Goal: Transaction & Acquisition: Purchase product/service

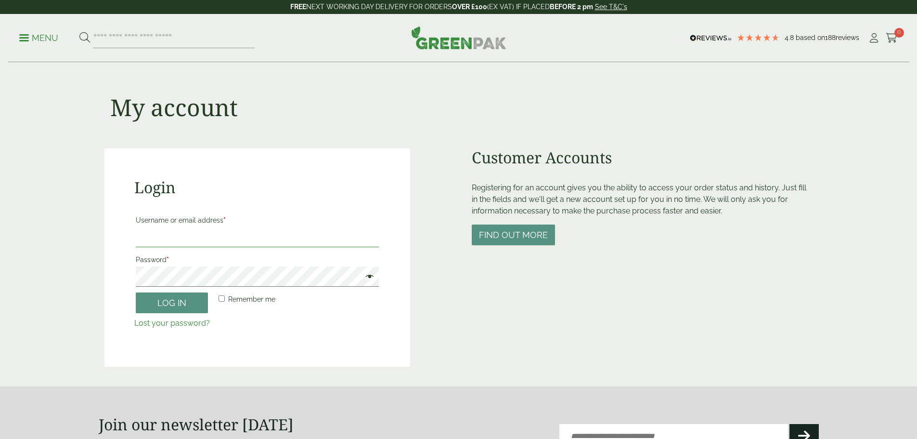
type input "**********"
drag, startPoint x: 0, startPoint y: 0, endPoint x: 149, endPoint y: 299, distance: 334.2
click at [149, 299] on button "Log in" at bounding box center [172, 302] width 72 height 21
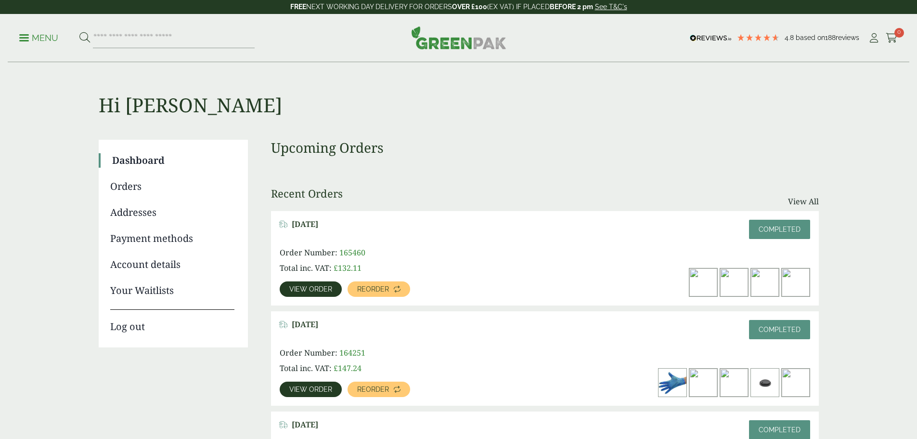
click at [44, 36] on p "Menu" at bounding box center [38, 38] width 39 height 12
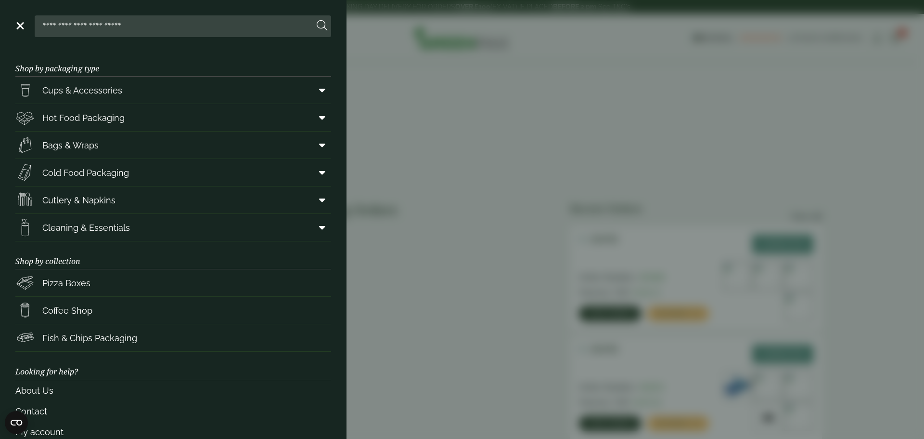
click at [203, 29] on input "search" at bounding box center [176, 26] width 275 height 20
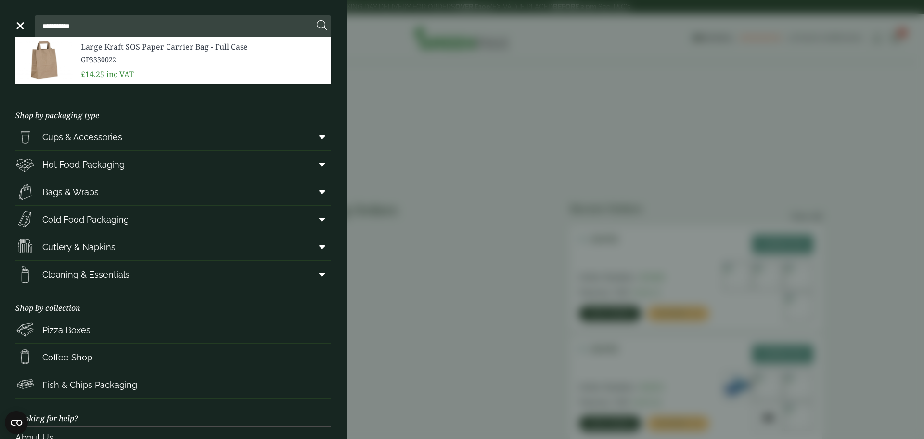
type input "**********"
click at [317, 20] on button at bounding box center [322, 26] width 11 height 13
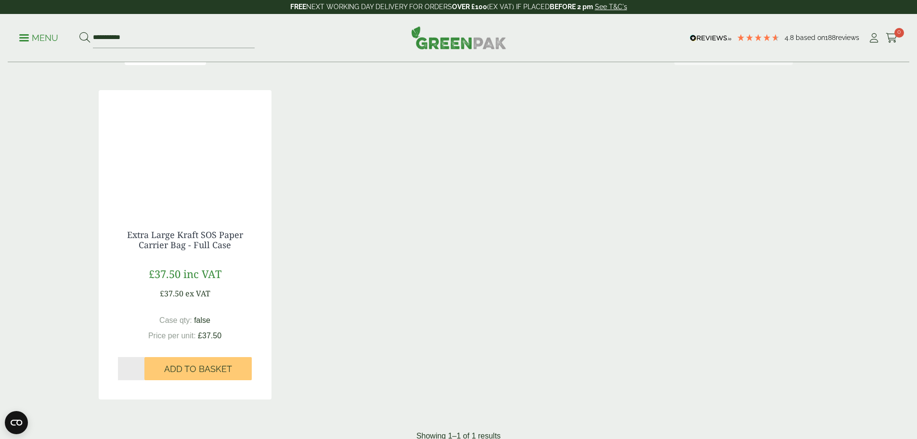
scroll to position [144, 0]
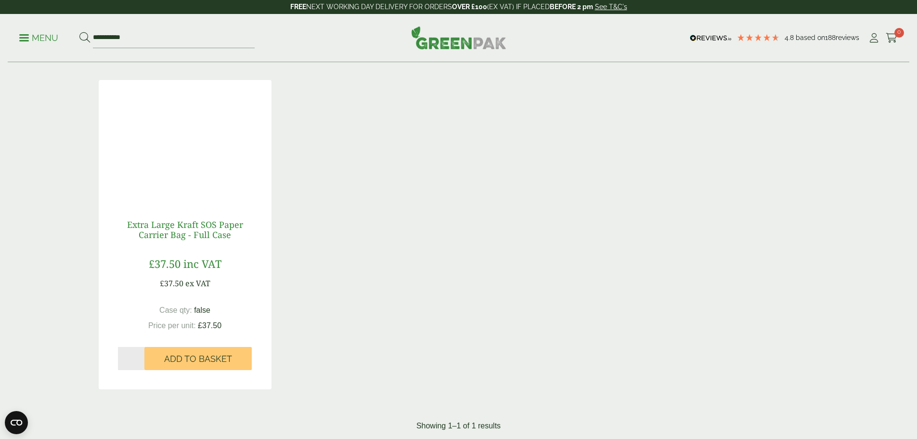
click at [190, 231] on link "Extra Large Kraft SOS Paper Carrier Bag - Full Case" at bounding box center [185, 230] width 116 height 22
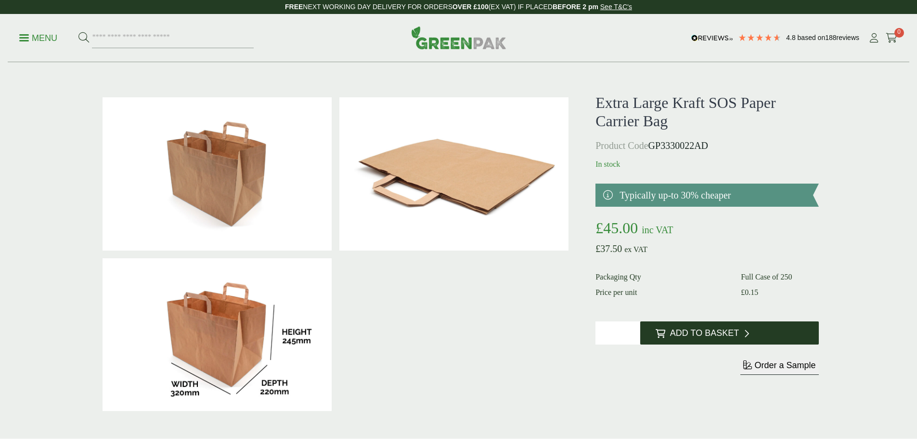
click at [711, 335] on span "Add to Basket" at bounding box center [704, 333] width 69 height 11
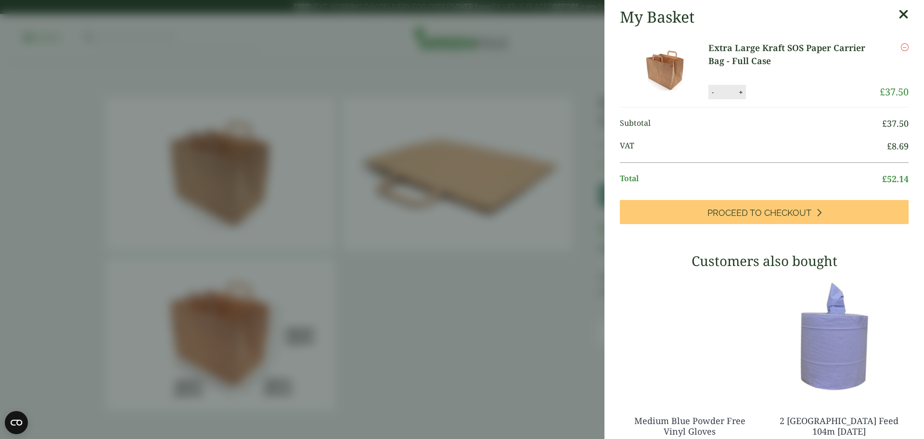
click at [899, 10] on icon at bounding box center [904, 14] width 10 height 13
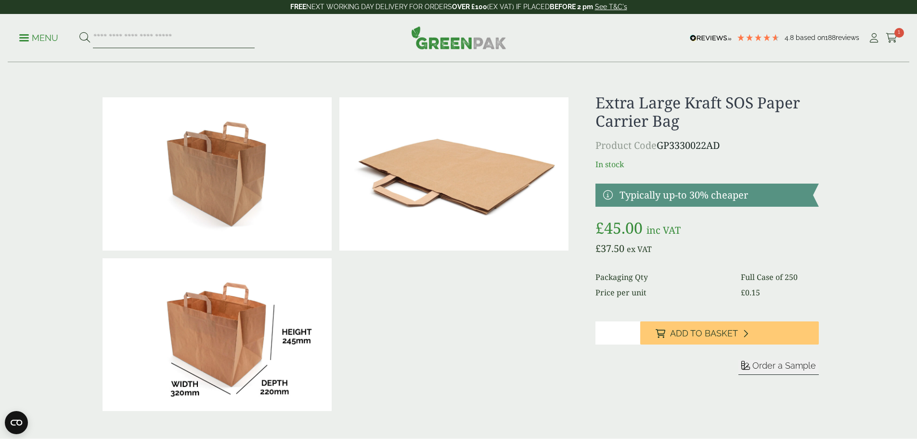
click at [155, 38] on input "search" at bounding box center [174, 38] width 162 height 20
type input "*********"
click at [79, 32] on button at bounding box center [84, 38] width 11 height 13
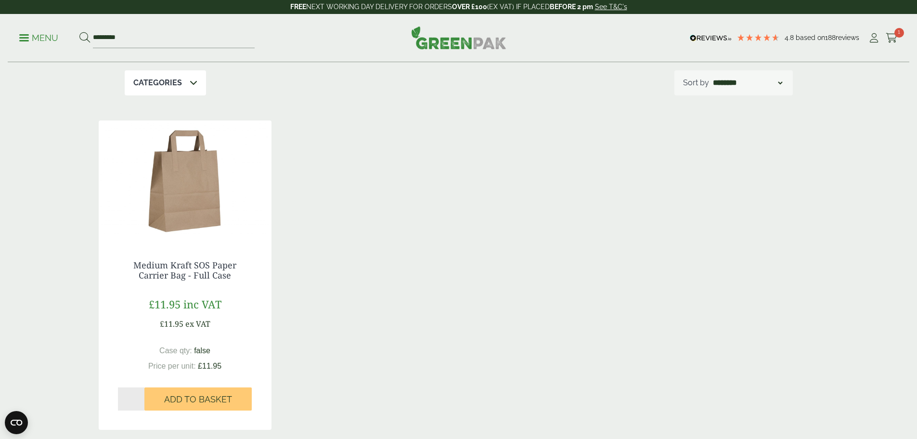
scroll to position [193, 0]
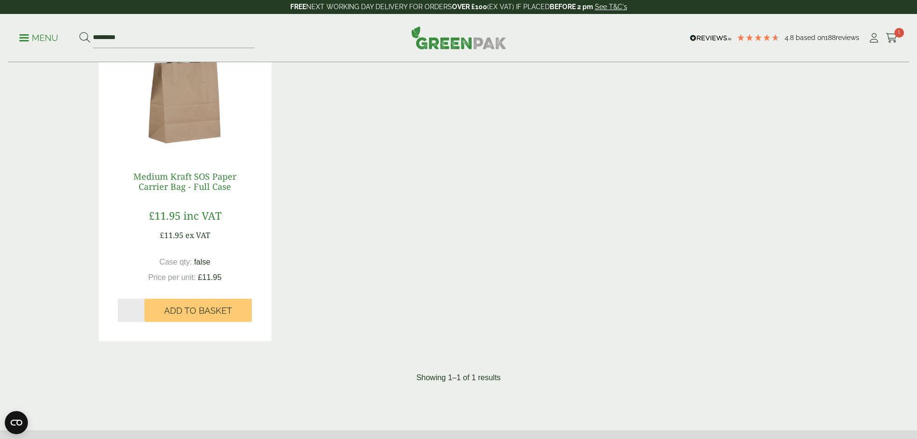
click at [174, 178] on link "Medium Kraft SOS Paper Carrier Bag - Full Case" at bounding box center [184, 181] width 103 height 22
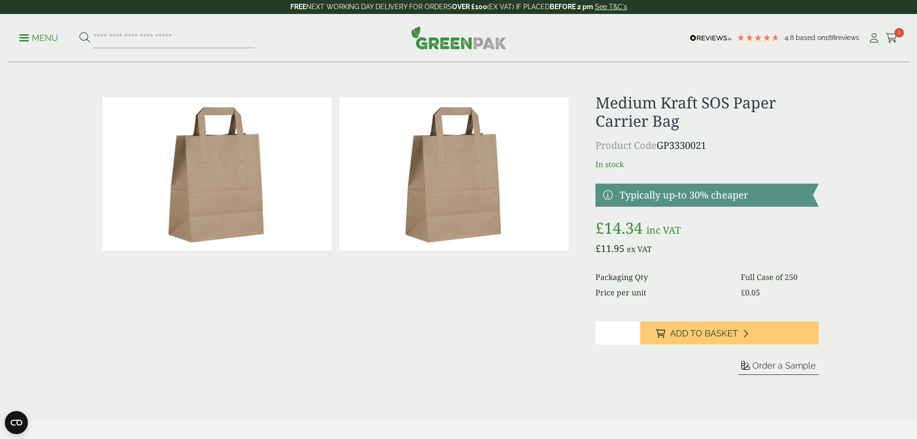
click at [622, 330] on input "*" at bounding box center [618, 332] width 45 height 23
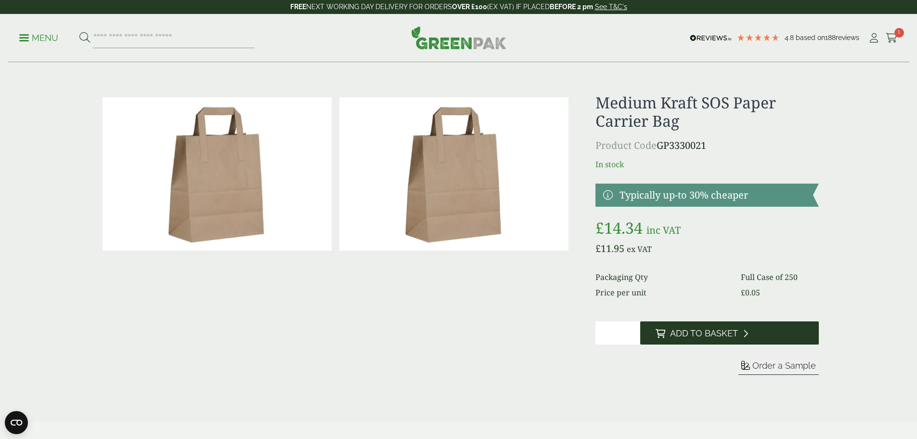
type input "*"
click at [706, 339] on button "Add to Basket" at bounding box center [729, 332] width 179 height 23
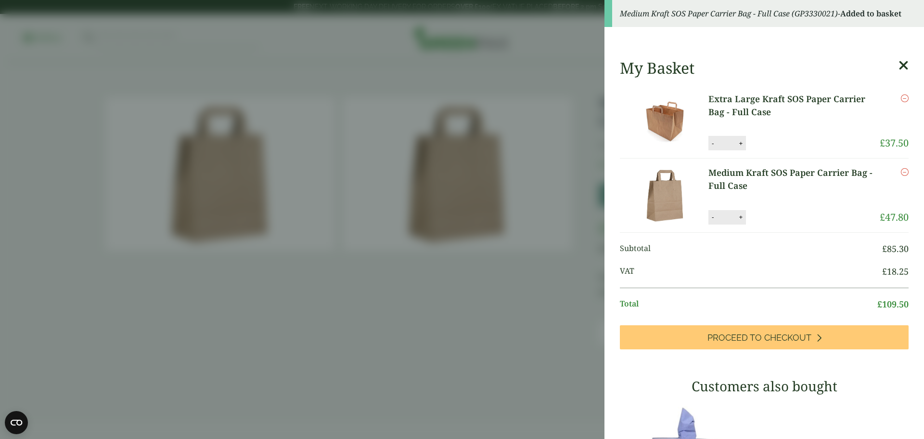
click at [899, 64] on icon at bounding box center [904, 65] width 10 height 13
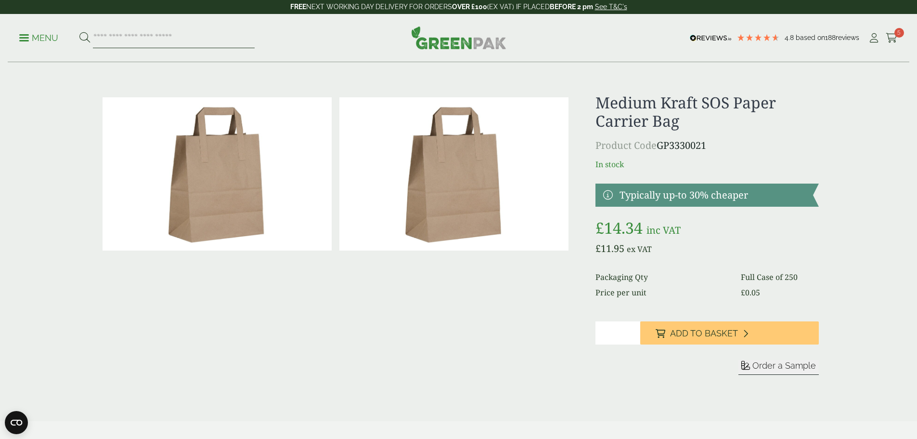
click at [140, 41] on input "search" at bounding box center [174, 38] width 162 height 20
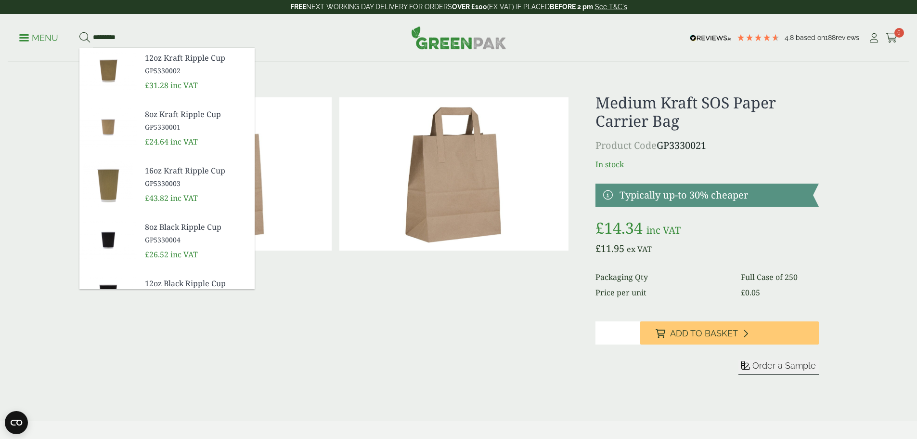
type input "*********"
click at [79, 32] on button at bounding box center [84, 38] width 11 height 13
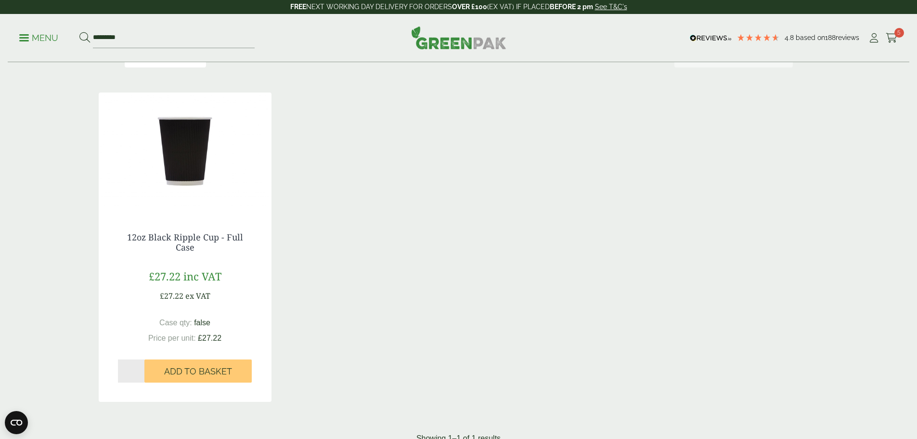
scroll to position [144, 0]
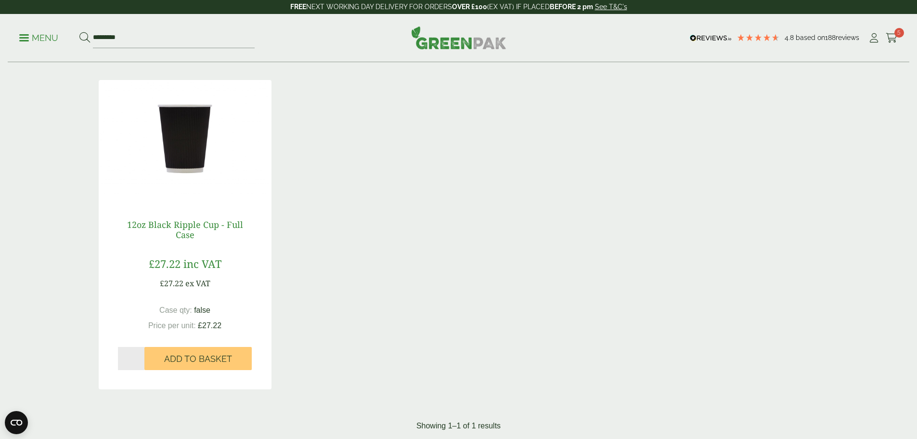
click at [184, 226] on link "12oz Black Ripple Cup - Full Case" at bounding box center [185, 230] width 116 height 22
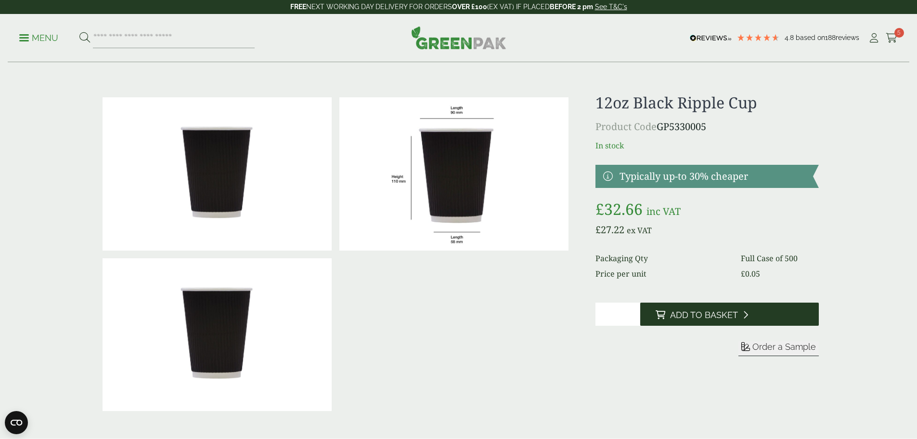
click at [696, 312] on span "Add to Basket" at bounding box center [704, 315] width 68 height 11
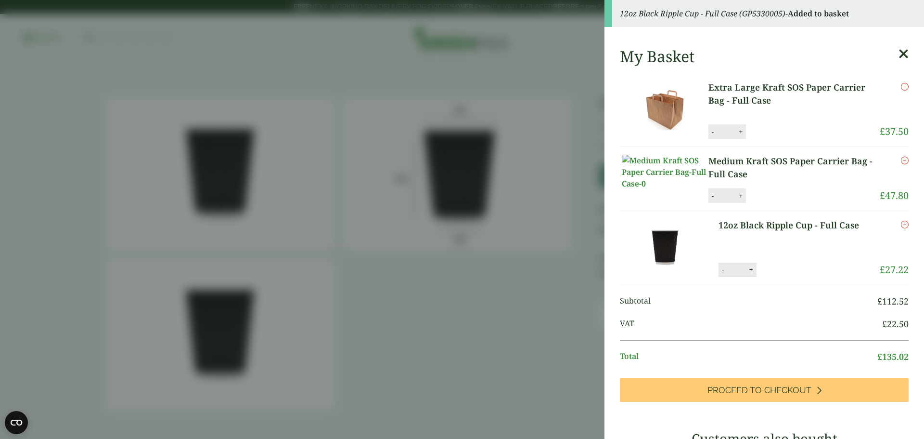
click at [899, 51] on icon at bounding box center [904, 53] width 10 height 13
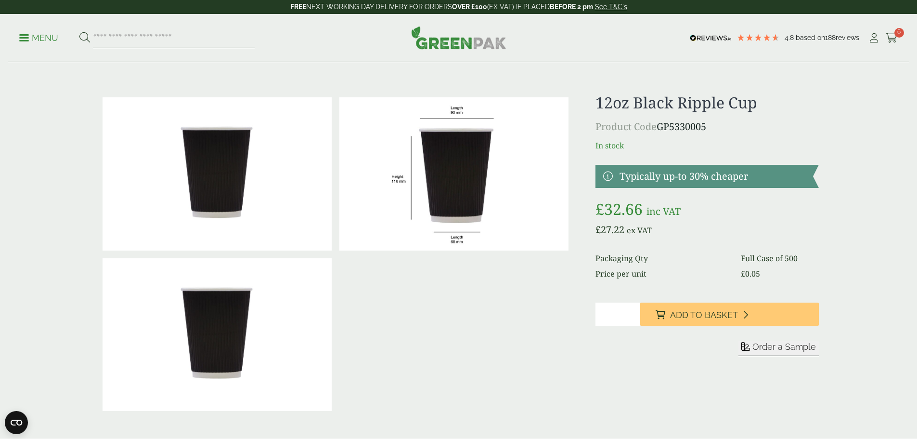
click at [134, 39] on input "search" at bounding box center [174, 38] width 162 height 20
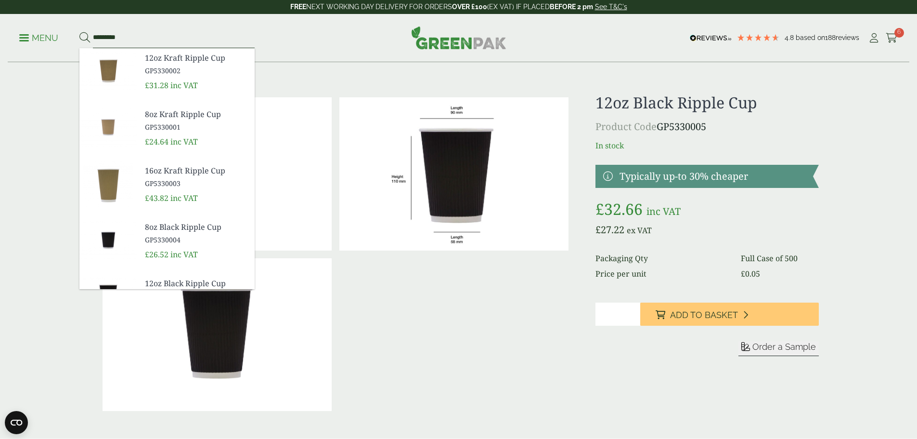
type input "*********"
click at [79, 32] on button at bounding box center [84, 38] width 11 height 13
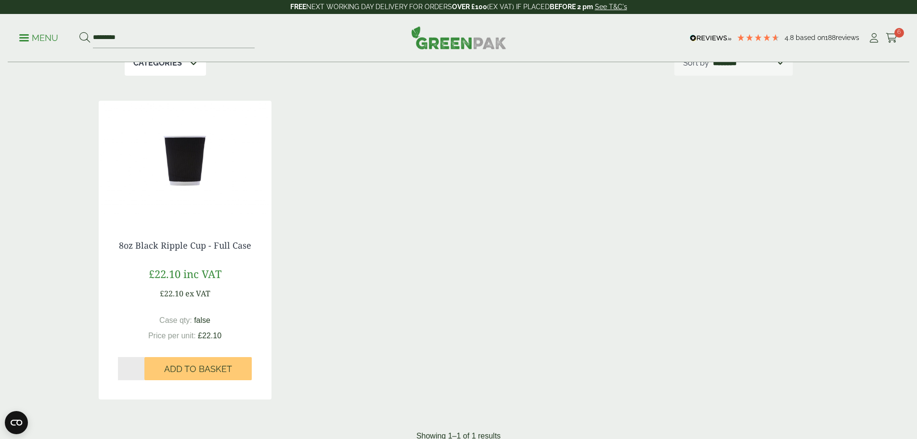
scroll to position [144, 0]
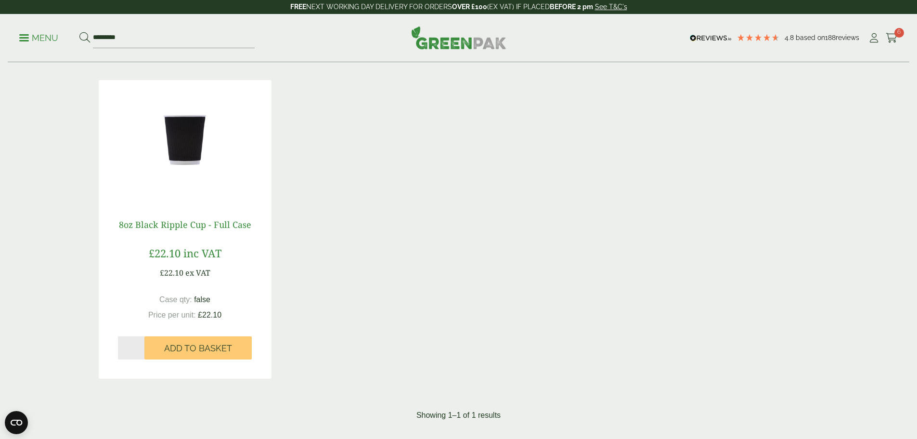
click at [185, 222] on link "8oz Black Ripple Cup - Full Case" at bounding box center [185, 225] width 132 height 12
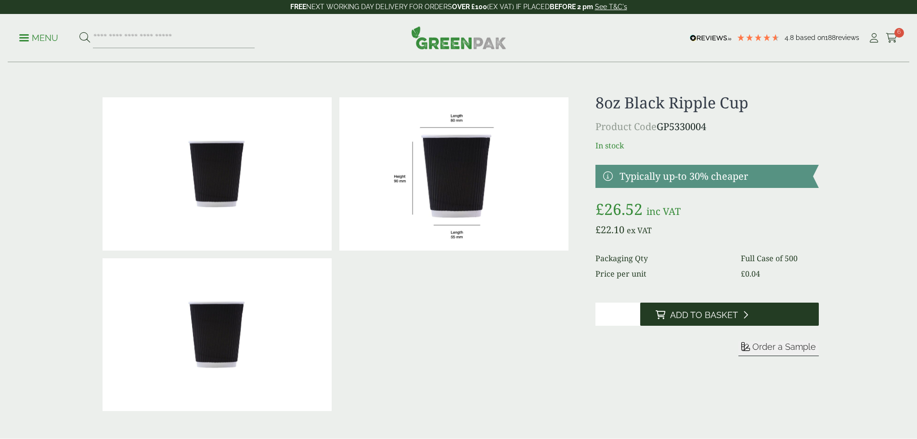
click at [726, 318] on span "Add to Basket" at bounding box center [704, 315] width 68 height 11
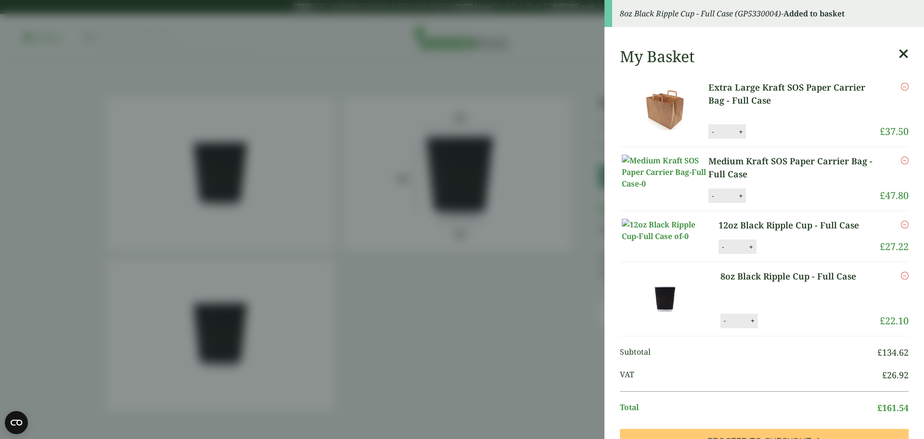
click at [899, 49] on icon at bounding box center [904, 53] width 10 height 13
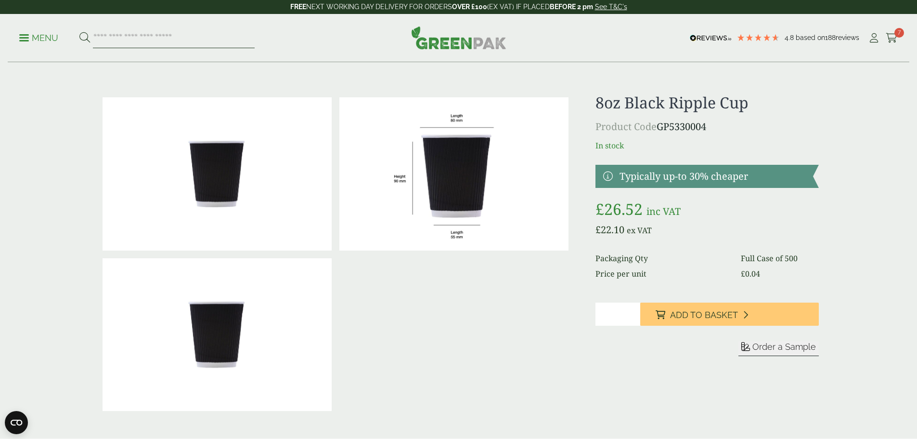
click at [140, 33] on input "search" at bounding box center [174, 38] width 162 height 20
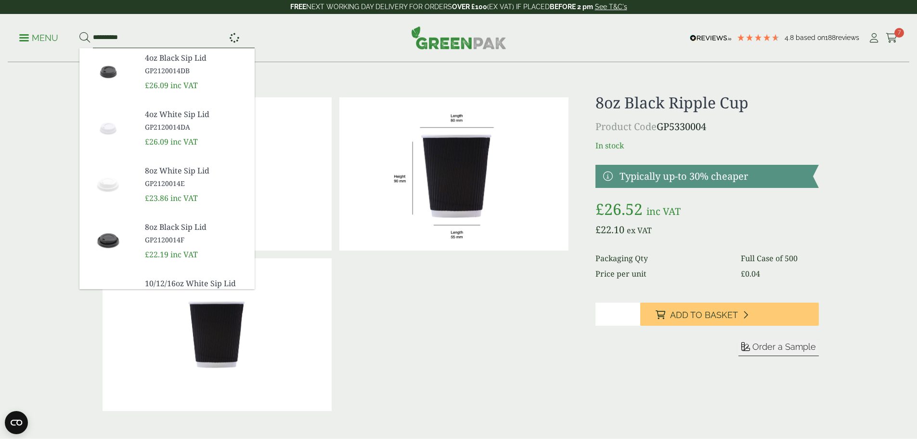
type input "**********"
click at [79, 32] on button at bounding box center [84, 38] width 11 height 13
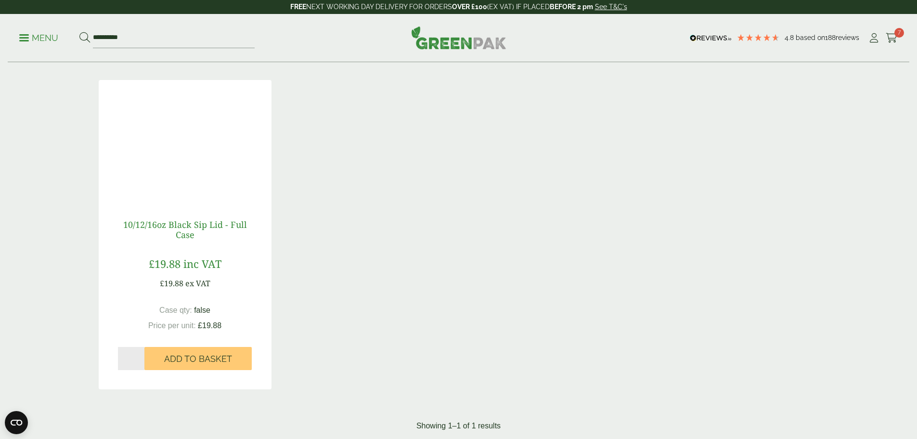
click at [195, 228] on link "10/12/16oz Black Sip Lid - Full Case" at bounding box center [185, 230] width 124 height 22
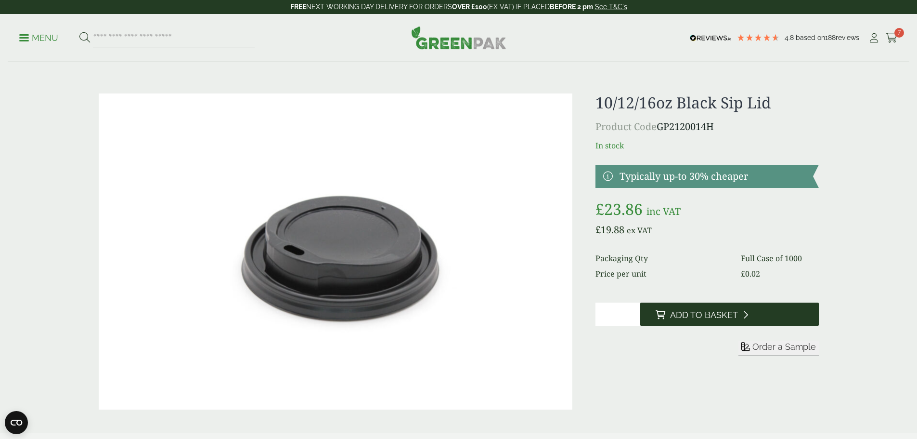
click at [737, 312] on button "Add to Basket" at bounding box center [729, 313] width 179 height 23
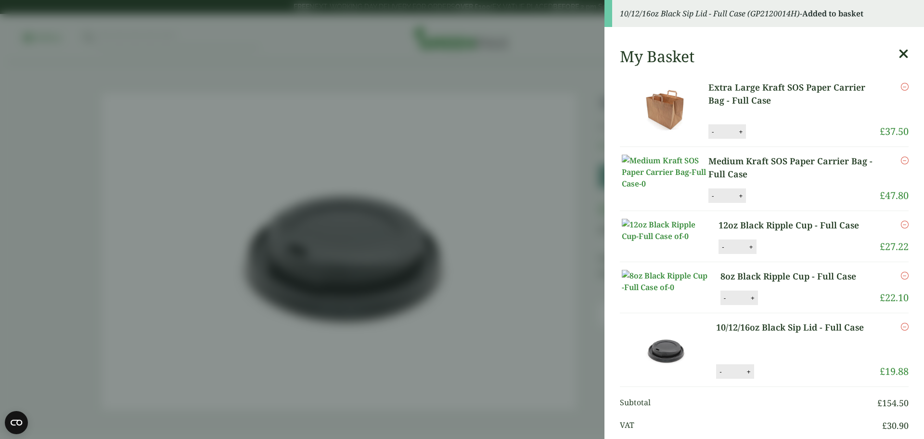
click at [899, 52] on icon at bounding box center [904, 53] width 10 height 13
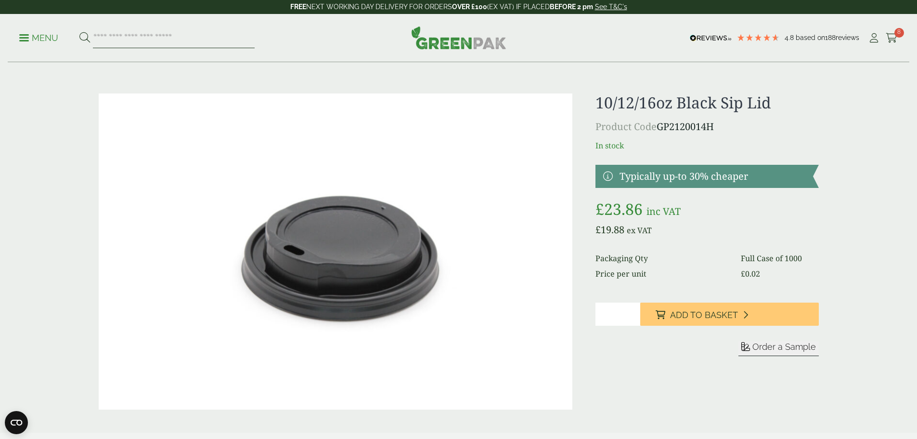
click at [164, 36] on input "search" at bounding box center [174, 38] width 162 height 20
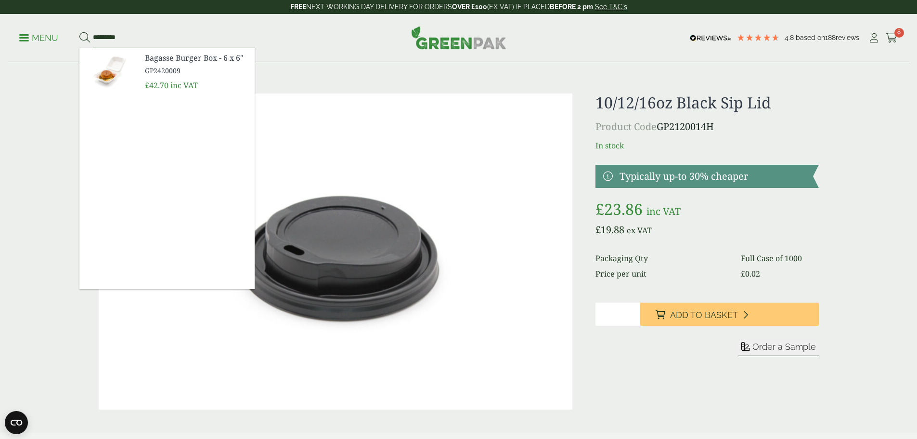
type input "*********"
click at [79, 32] on button at bounding box center [84, 38] width 11 height 13
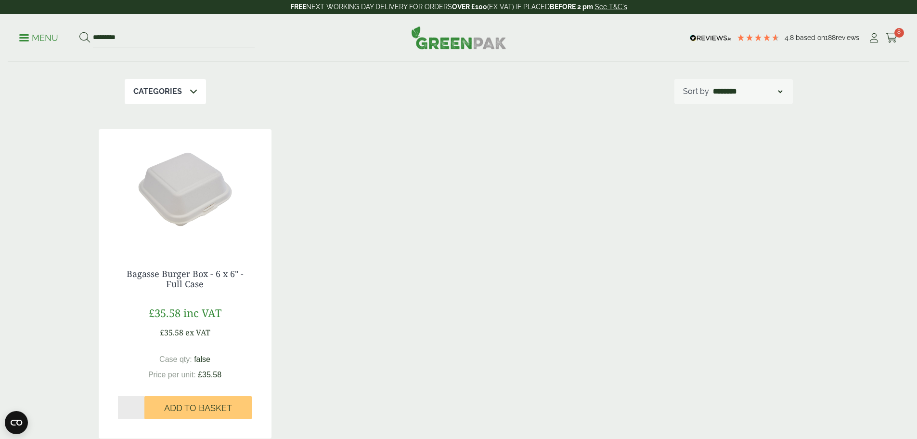
scroll to position [96, 0]
click at [181, 275] on link "Bagasse Burger Box - 6 x 6" - Full Case" at bounding box center [185, 278] width 117 height 22
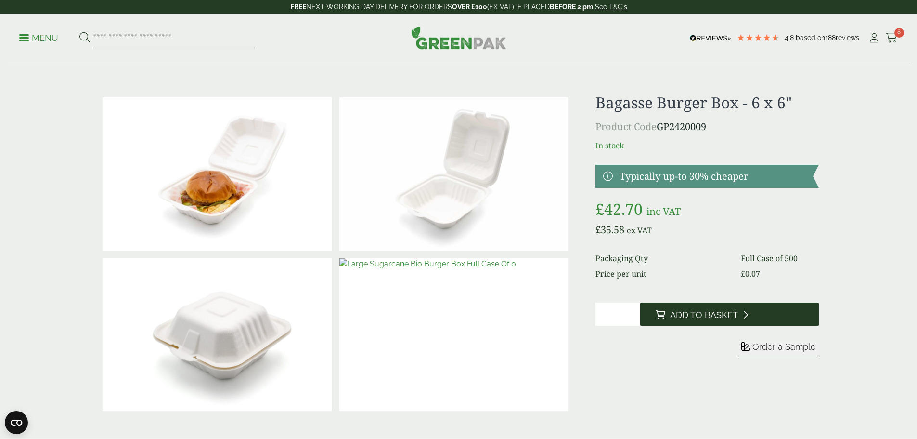
click at [705, 312] on span "Add to Basket" at bounding box center [704, 315] width 68 height 11
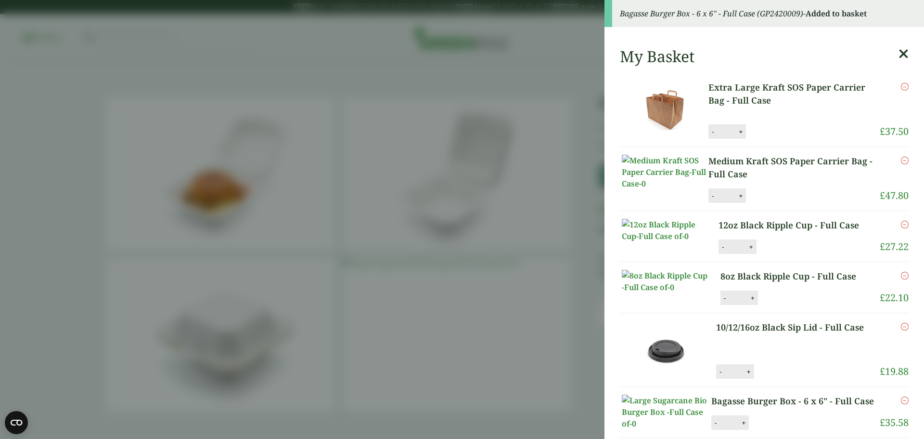
click at [899, 51] on icon at bounding box center [904, 53] width 10 height 13
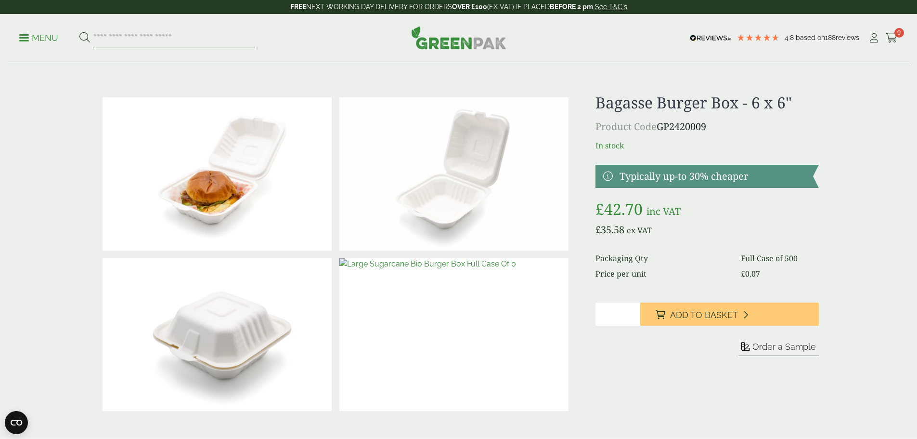
click at [110, 31] on input "search" at bounding box center [174, 38] width 162 height 20
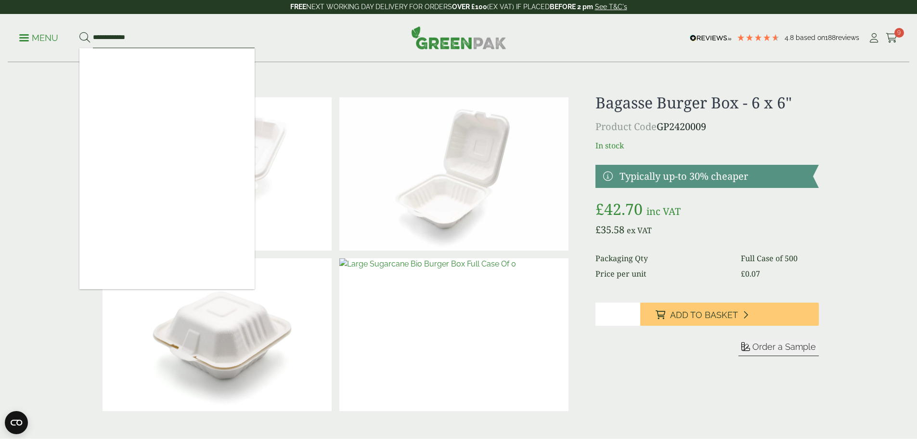
type input "**********"
click at [79, 32] on button at bounding box center [84, 38] width 11 height 13
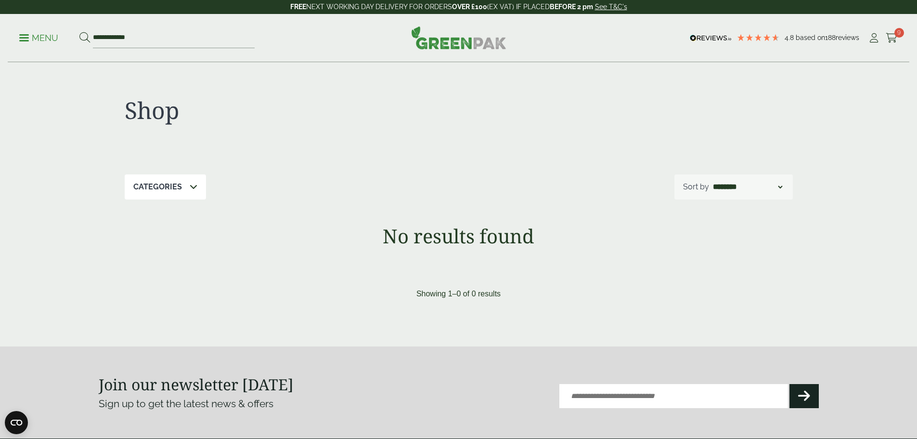
click at [49, 37] on p "Menu" at bounding box center [38, 38] width 39 height 12
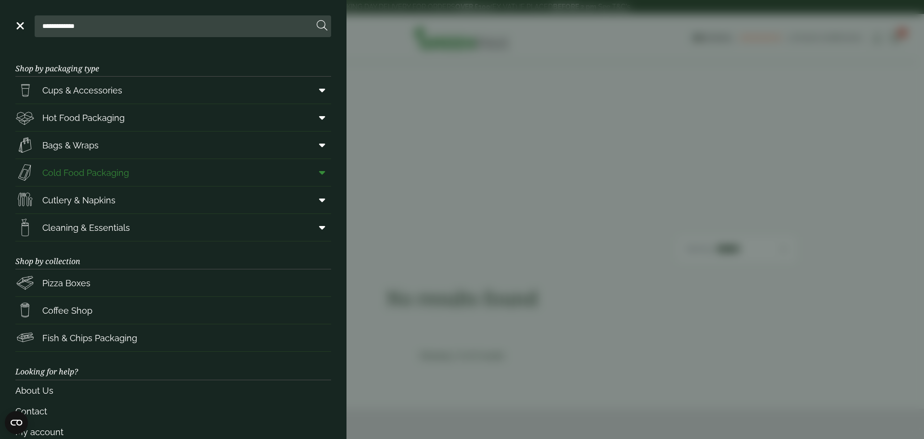
click at [97, 169] on span "Cold Food Packaging" at bounding box center [85, 172] width 87 height 13
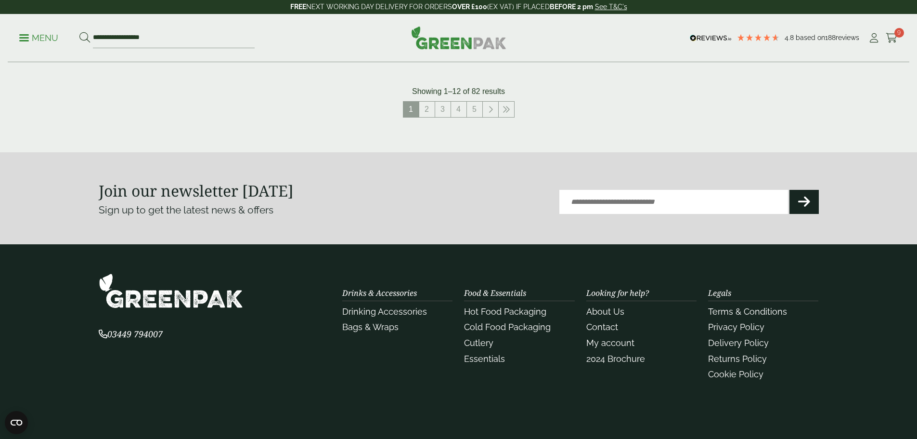
scroll to position [1155, 0]
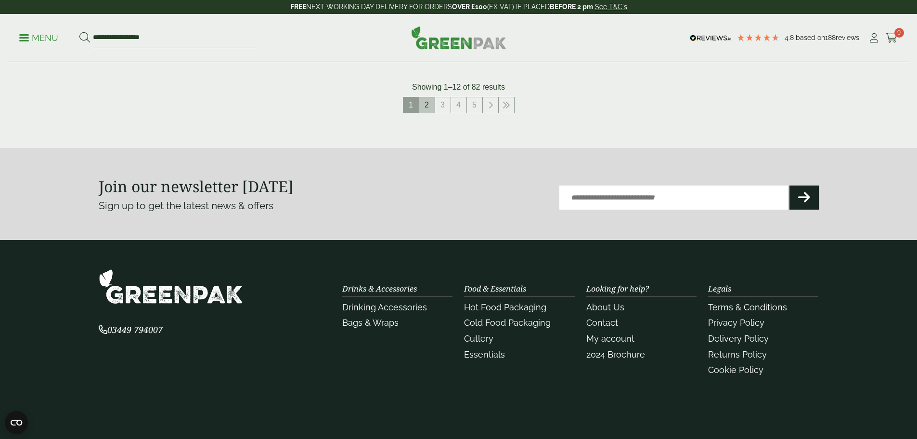
click at [433, 105] on link "2" at bounding box center [426, 104] width 15 height 15
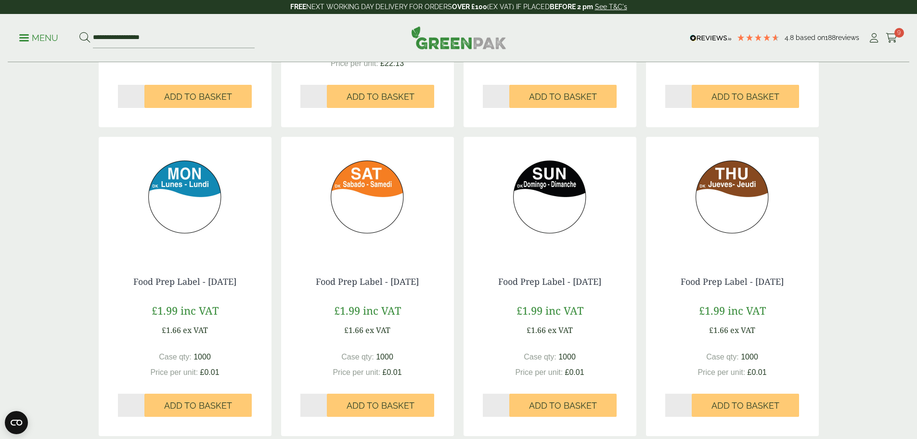
scroll to position [963, 0]
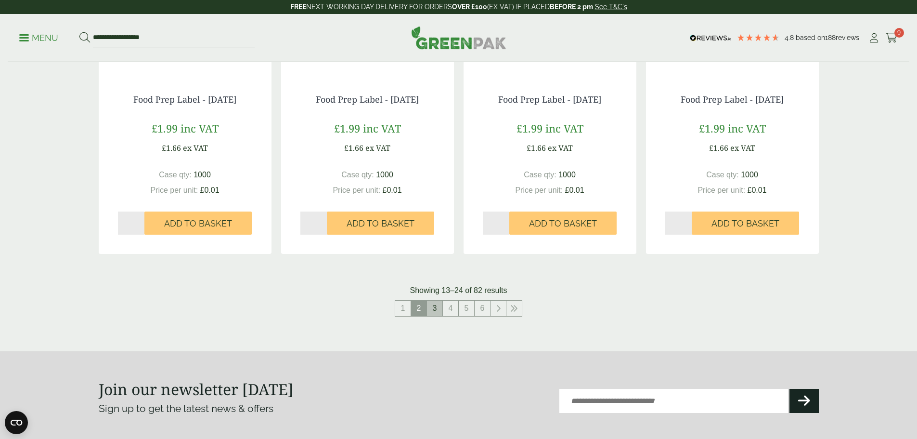
click at [432, 307] on link "3" at bounding box center [434, 307] width 15 height 15
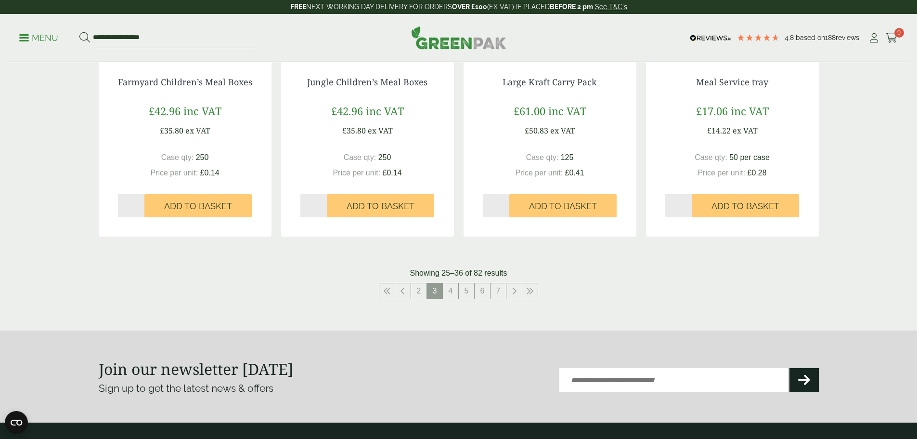
scroll to position [963, 0]
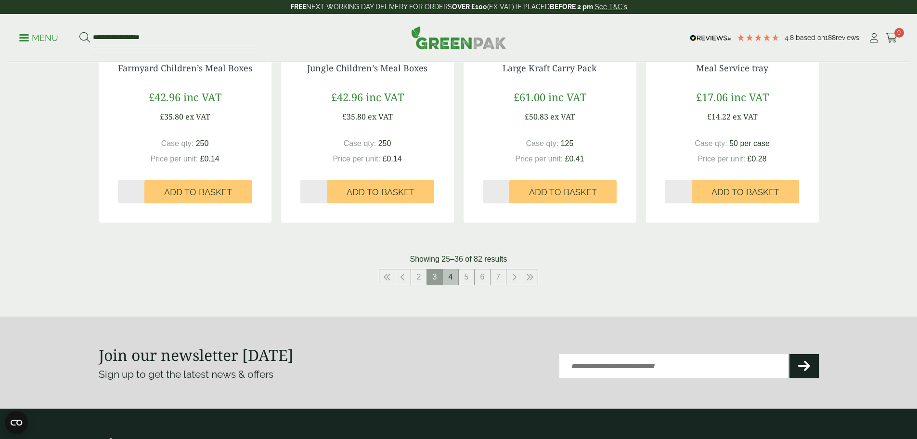
click at [448, 275] on link "4" at bounding box center [450, 276] width 15 height 15
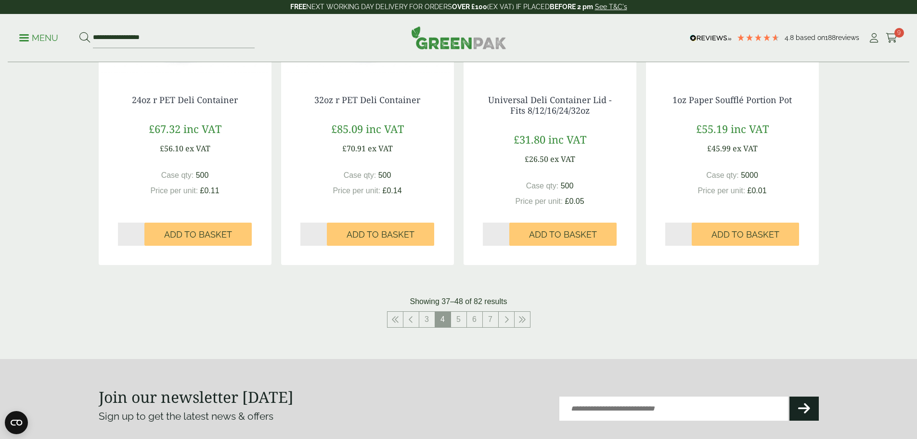
scroll to position [963, 0]
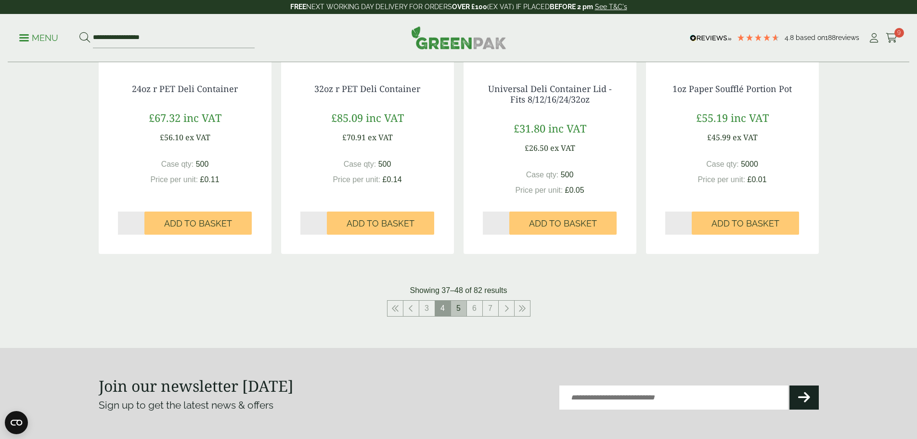
click at [455, 309] on link "5" at bounding box center [458, 307] width 15 height 15
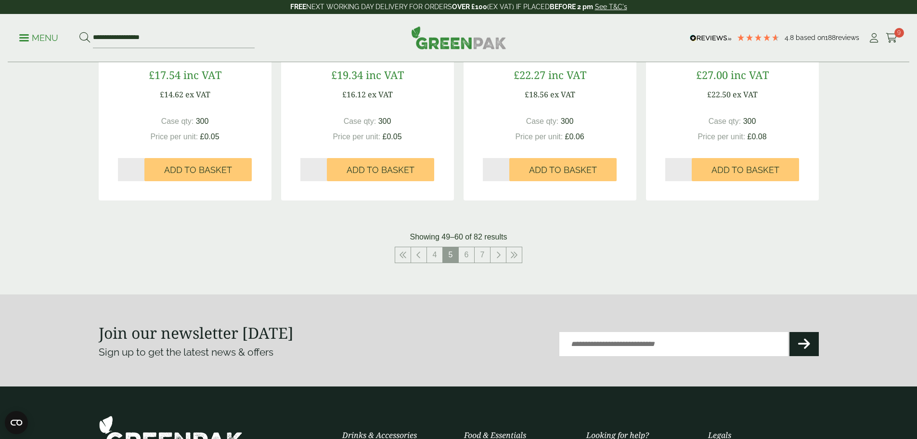
scroll to position [1011, 0]
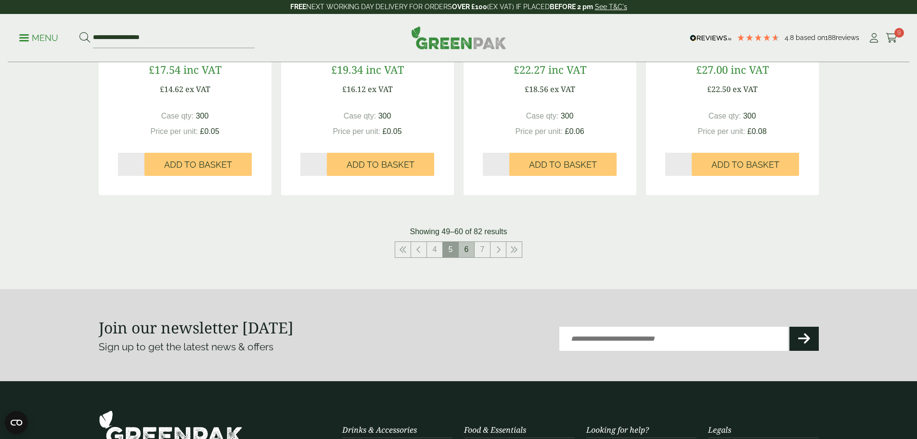
click at [467, 252] on link "6" at bounding box center [466, 249] width 15 height 15
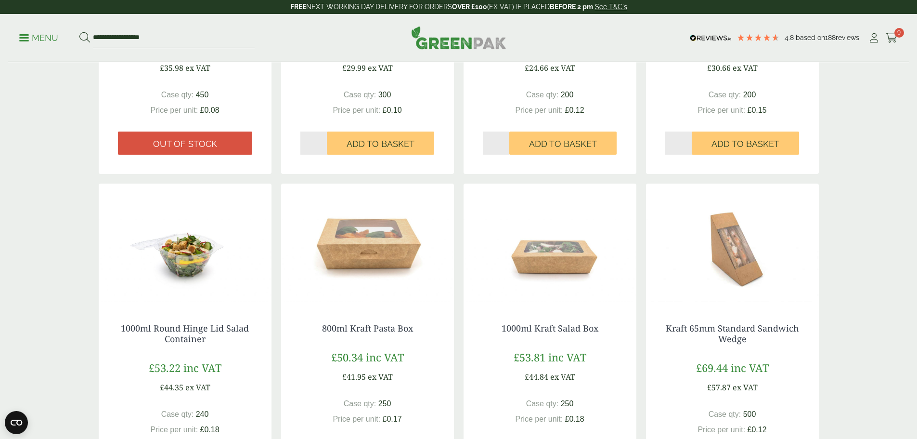
scroll to position [867, 0]
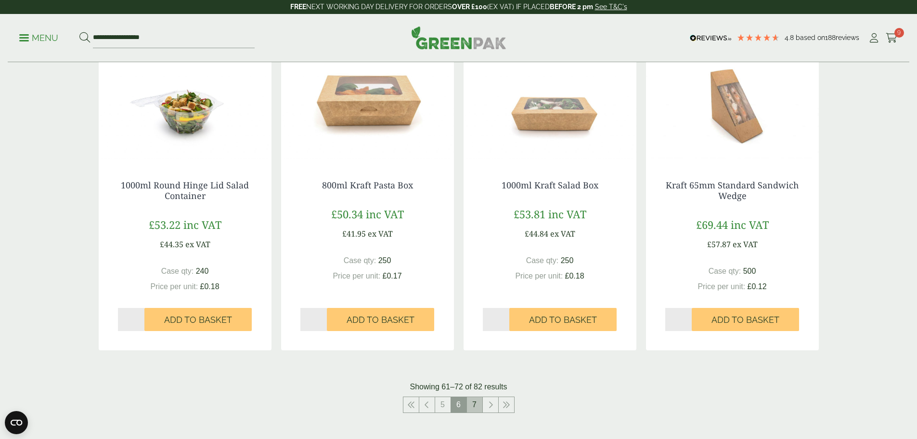
click at [473, 408] on link "7" at bounding box center [474, 404] width 15 height 15
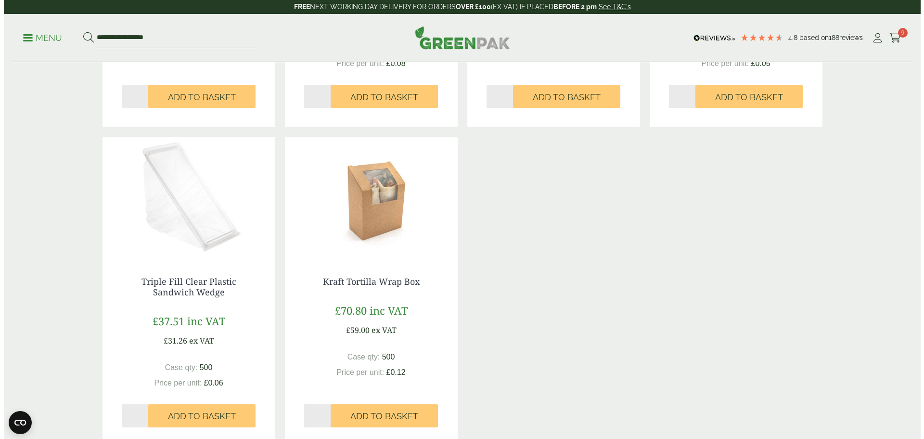
scroll to position [867, 0]
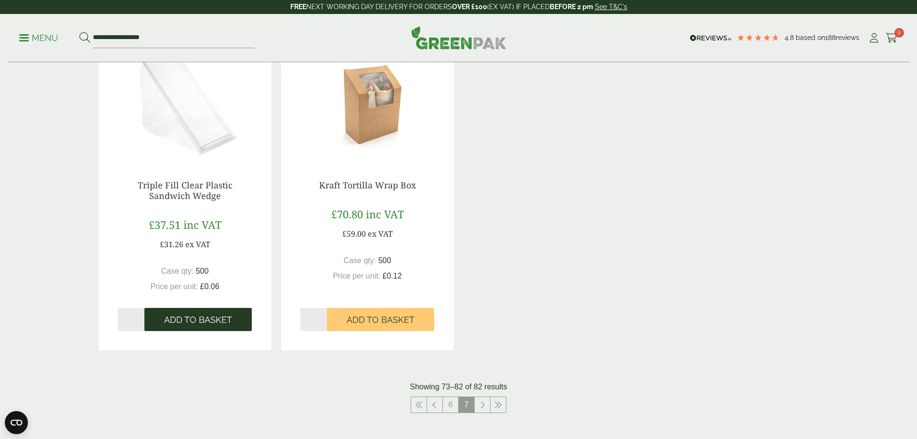
click at [192, 315] on span "Add to Basket" at bounding box center [198, 319] width 68 height 11
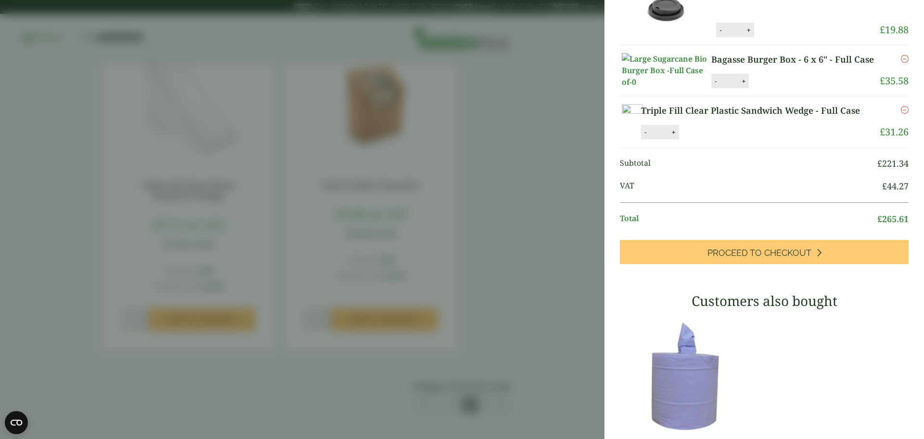
scroll to position [481, 0]
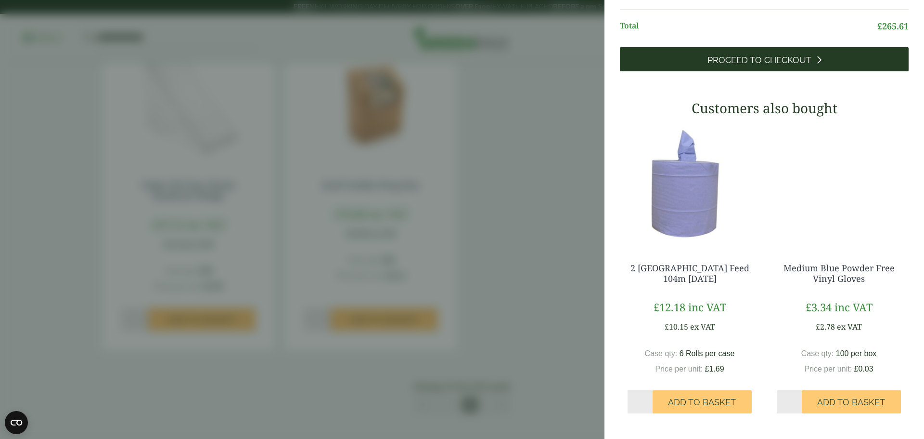
click at [753, 71] on link "Proceed to Checkout" at bounding box center [764, 59] width 289 height 24
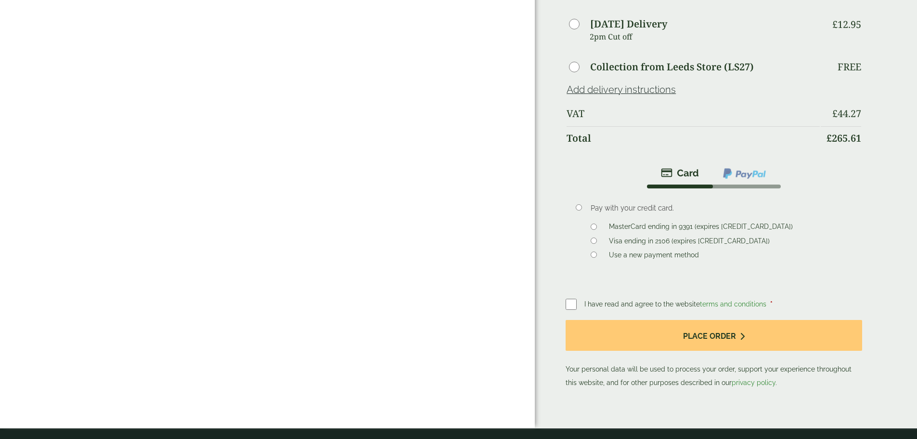
scroll to position [530, 0]
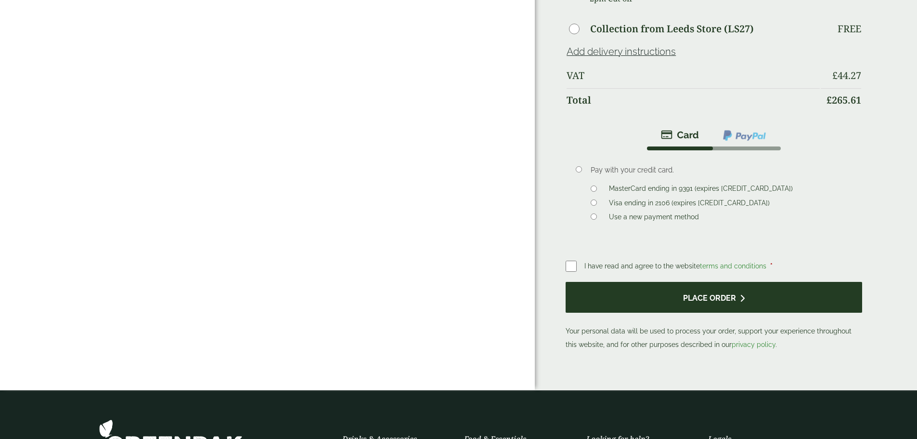
click at [656, 282] on button "Place order" at bounding box center [714, 297] width 296 height 31
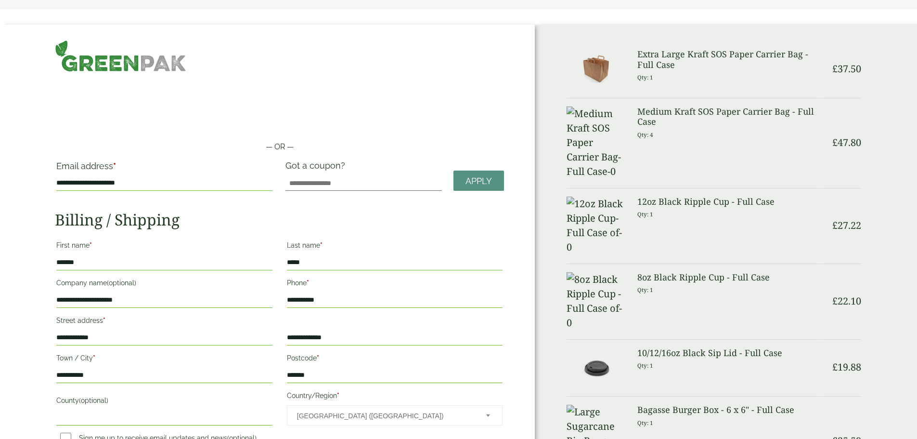
scroll to position [0, 0]
